Goal: Entertainment & Leisure: Consume media (video, audio)

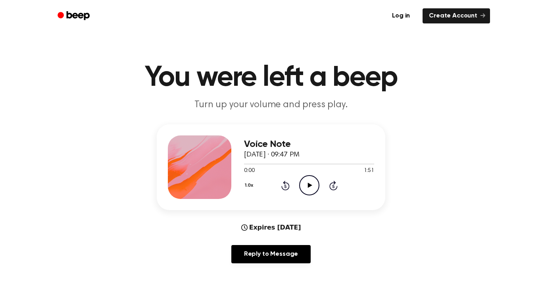
click at [246, 181] on button "1.0x" at bounding box center [250, 185] width 12 height 13
click at [263, 276] on div "2.0x" at bounding box center [259, 273] width 31 height 15
click at [309, 183] on icon "Play Audio" at bounding box center [309, 185] width 20 height 20
click at [252, 184] on button "2.0x" at bounding box center [250, 185] width 13 height 13
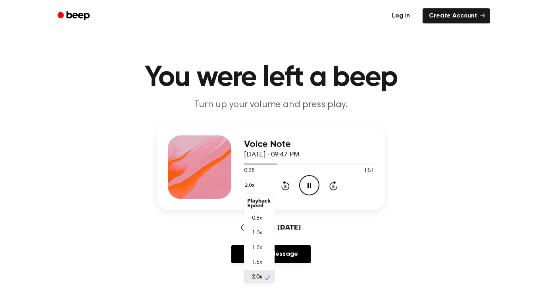
scroll to position [2, 0]
click at [257, 215] on span "0.8x" at bounding box center [257, 216] width 10 height 8
click at [249, 161] on div at bounding box center [309, 163] width 130 height 6
click at [302, 185] on icon "Pause Audio" at bounding box center [309, 185] width 20 height 20
click at [254, 164] on span at bounding box center [257, 164] width 6 height 6
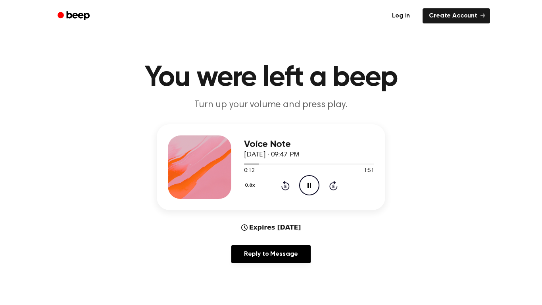
click at [309, 183] on icon at bounding box center [309, 184] width 4 height 5
click at [312, 182] on icon "Play Audio" at bounding box center [309, 185] width 20 height 20
click at [312, 182] on icon "Pause Audio" at bounding box center [309, 185] width 20 height 20
click at [316, 163] on div at bounding box center [294, 163] width 100 height 1
